Goal: Information Seeking & Learning: Learn about a topic

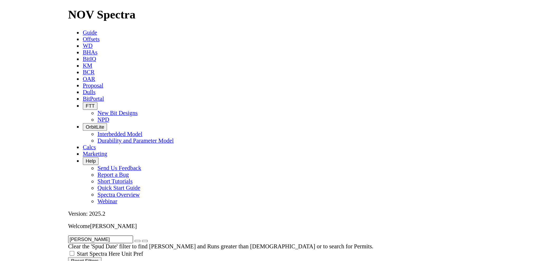
scroll to position [35, 0]
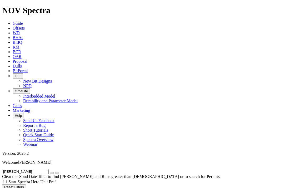
radio input "false"
radio input "true"
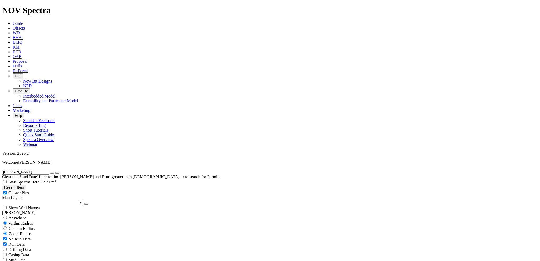
drag, startPoint x: 531, startPoint y: 179, endPoint x: 533, endPoint y: 200, distance: 21.2
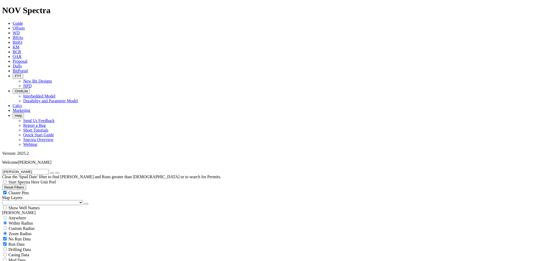
scroll to position [0, 0]
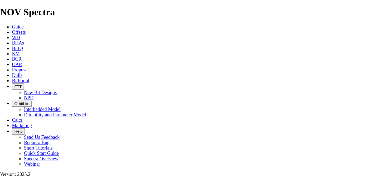
scroll to position [843, 0]
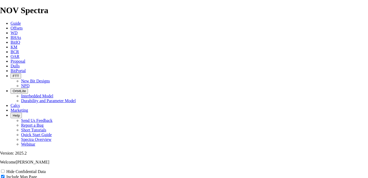
drag, startPoint x: 200, startPoint y: 141, endPoint x: 219, endPoint y: 80, distance: 63.6
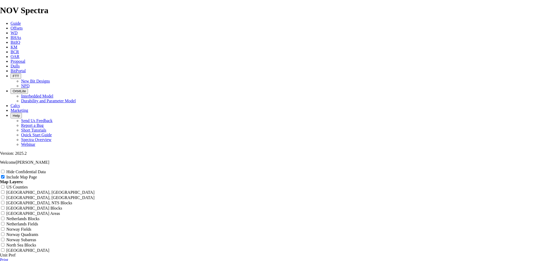
scroll to position [0, 0]
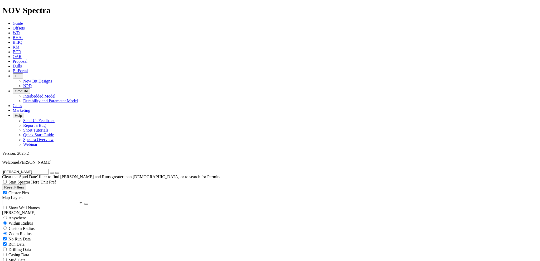
scroll to position [175, 0]
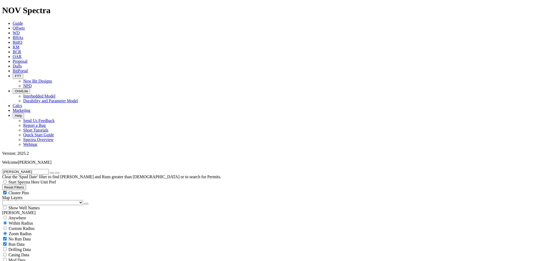
click at [52, 173] on icon "button" at bounding box center [52, 173] width 0 height 0
type input "10/13/15"
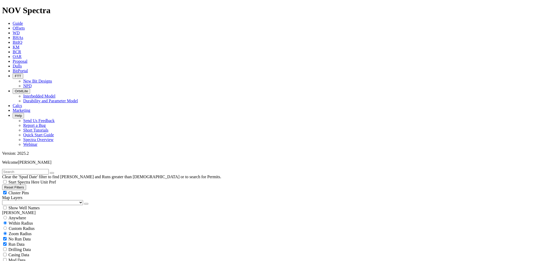
scroll to position [642, 0]
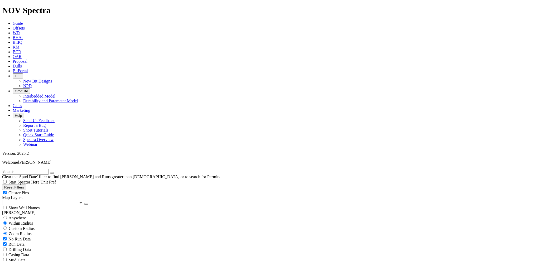
scroll to position [650, 0]
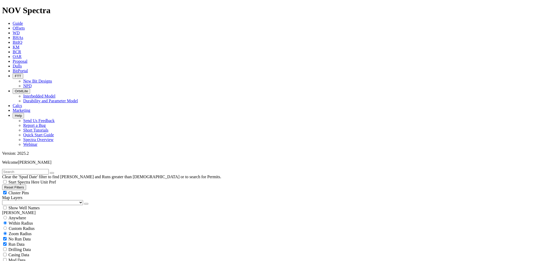
scroll to position [1842, 0]
select select "10.625"
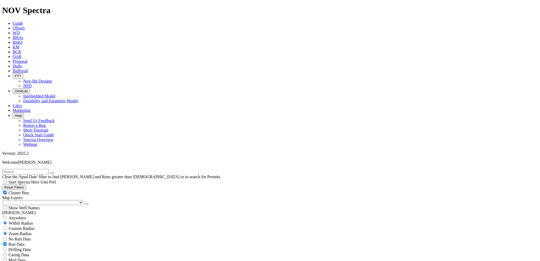
checkbox input "false"
select select "? number:10.625 ?"
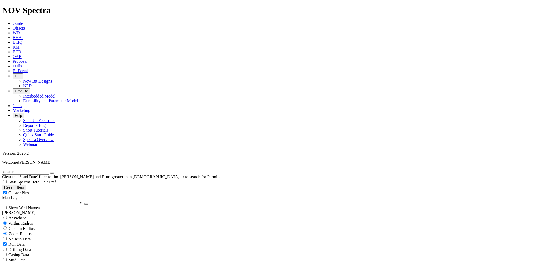
scroll to position [1903, 0]
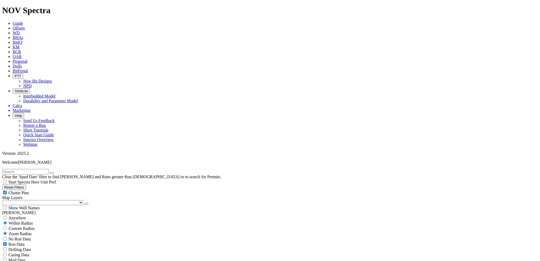
scroll to position [1224, 0]
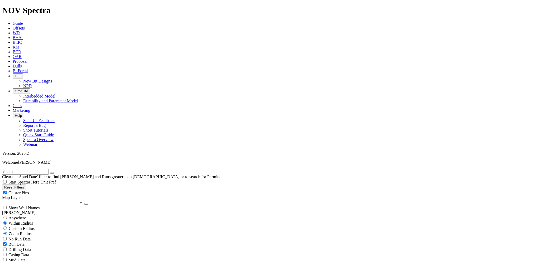
scroll to position [2024, 0]
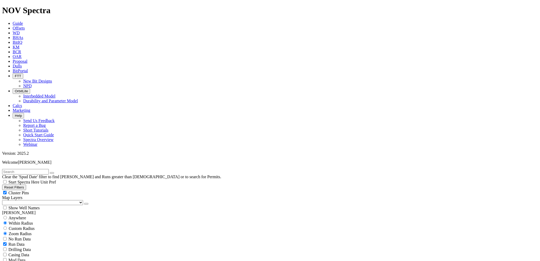
scroll to position [619, 0]
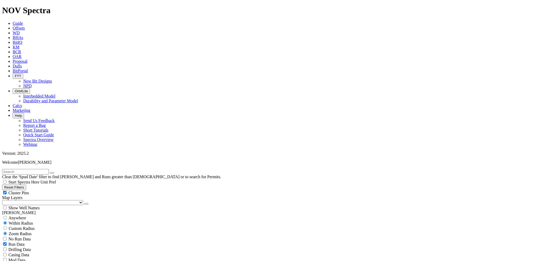
select select
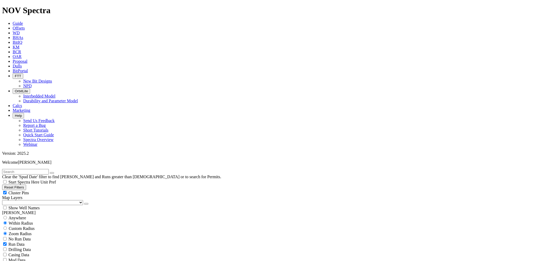
scroll to position [3369, 0]
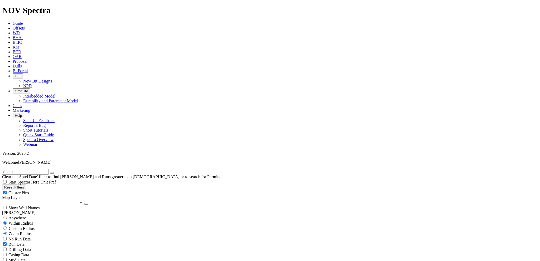
scroll to position [582, 0]
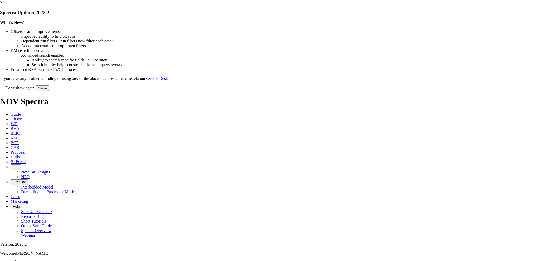
click at [49, 91] on button "Close" at bounding box center [42, 88] width 13 height 6
